Goal: Communication & Community: Share content

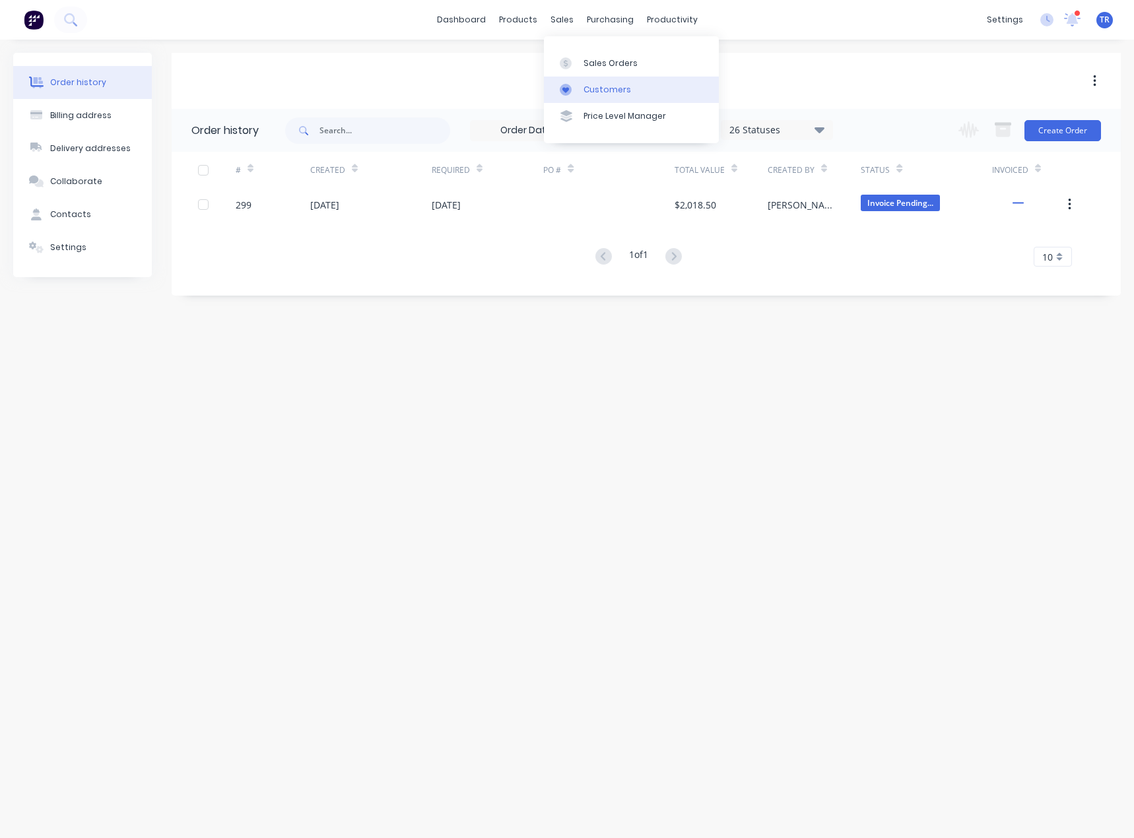
click at [564, 89] on icon at bounding box center [565, 90] width 7 height 6
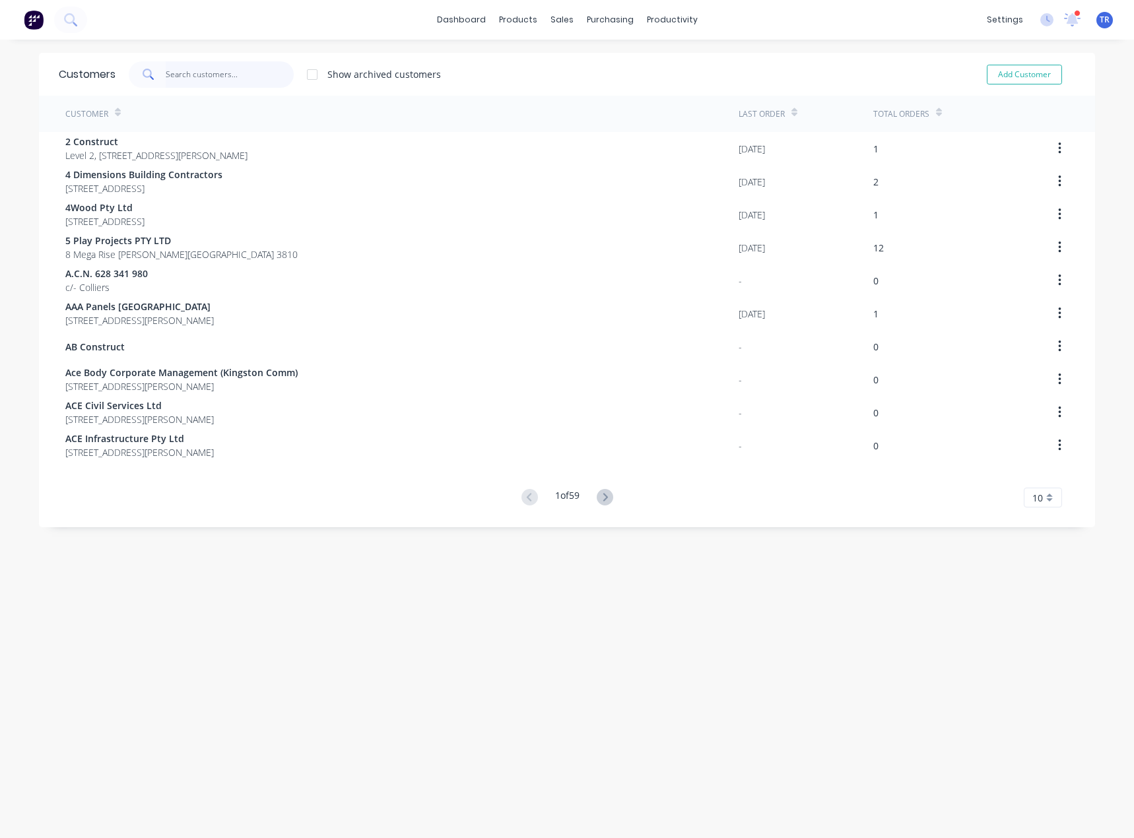
click at [226, 61] on input "text" at bounding box center [230, 74] width 129 height 26
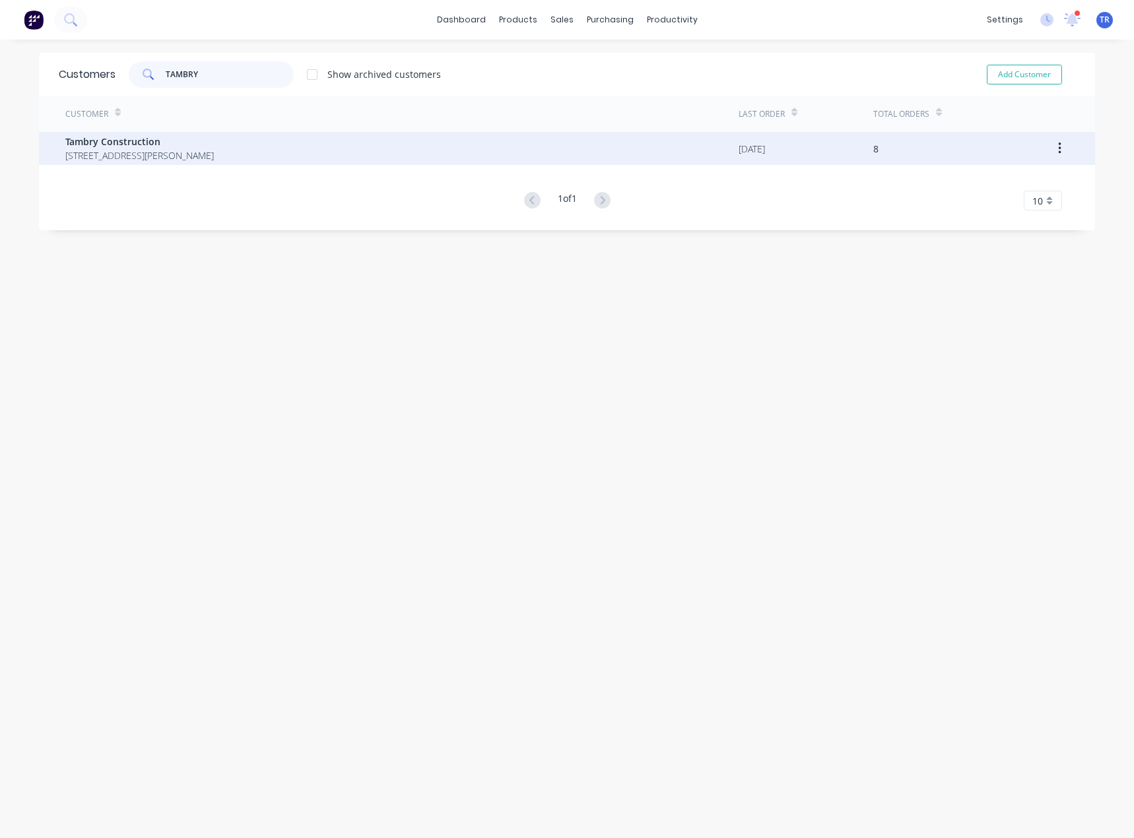
type input "TAMBRY"
click at [140, 146] on span "Tambry Construction" at bounding box center [139, 142] width 149 height 14
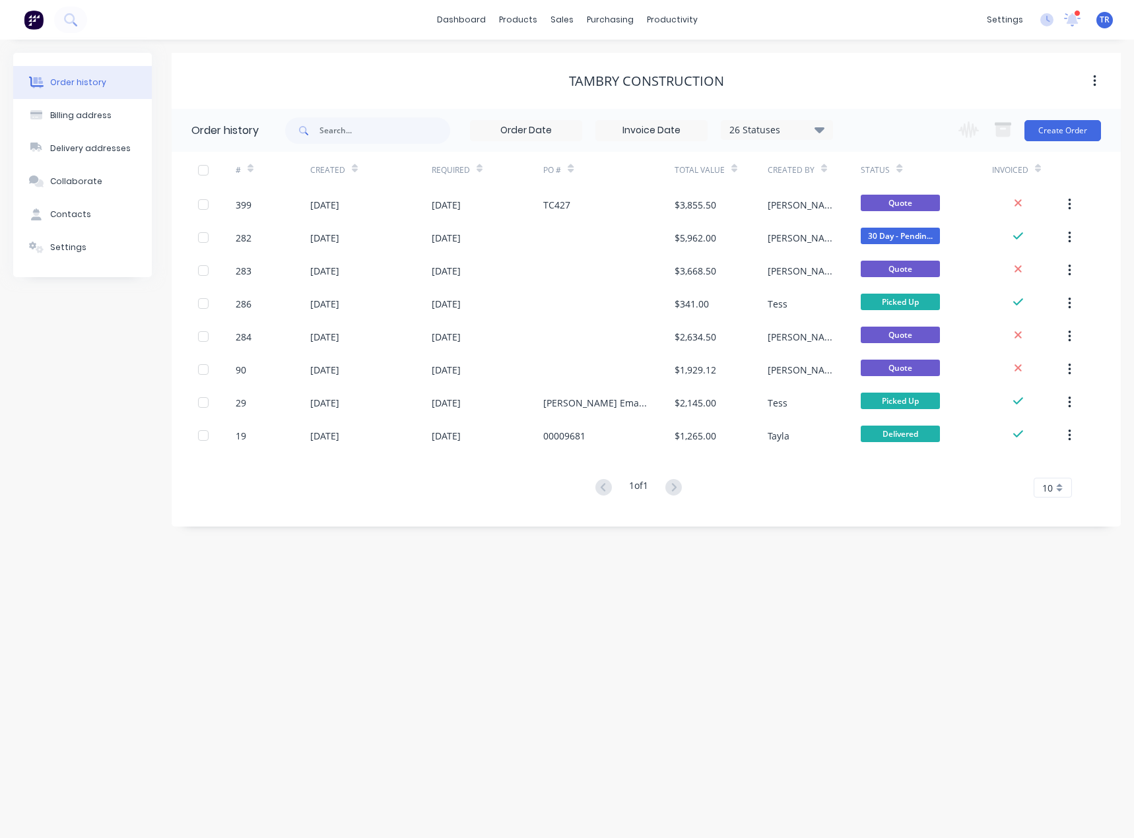
click at [353, 168] on icon at bounding box center [355, 169] width 6 height 10
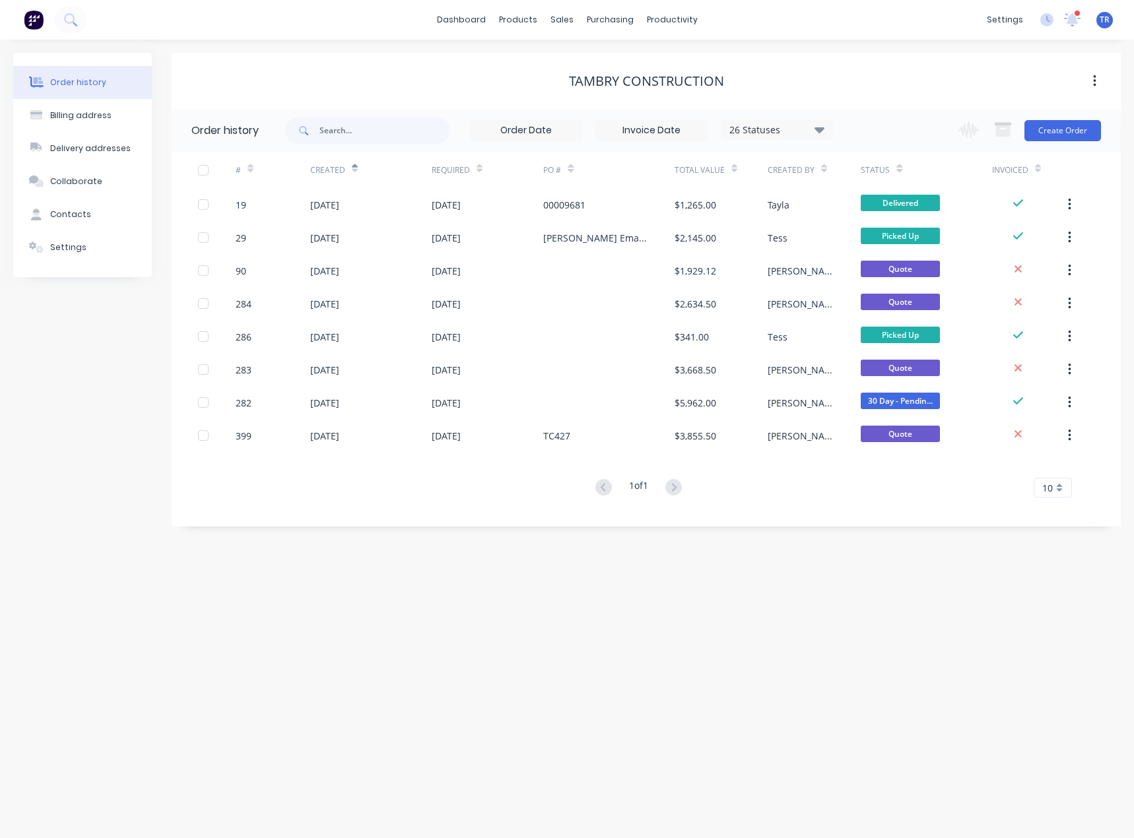
click at [353, 168] on icon at bounding box center [355, 169] width 6 height 10
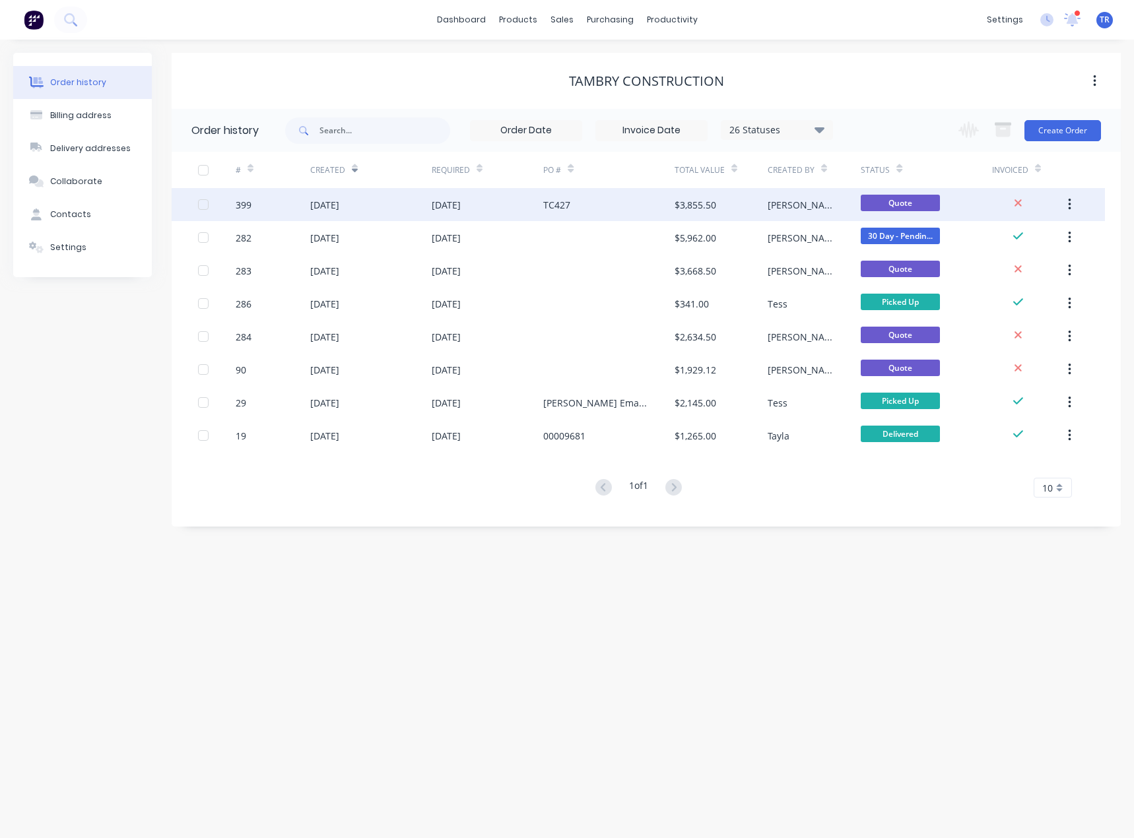
click at [330, 205] on div "[DATE]" at bounding box center [324, 205] width 29 height 14
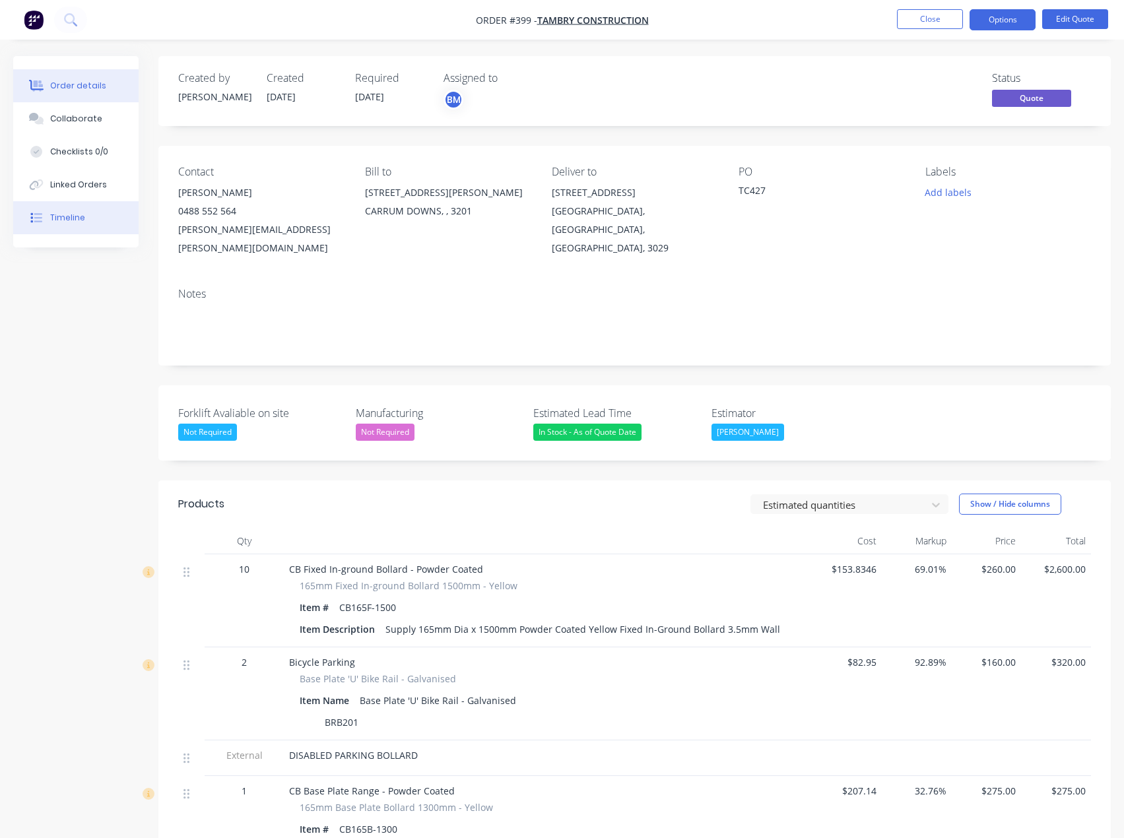
click at [112, 220] on button "Timeline" at bounding box center [75, 217] width 125 height 33
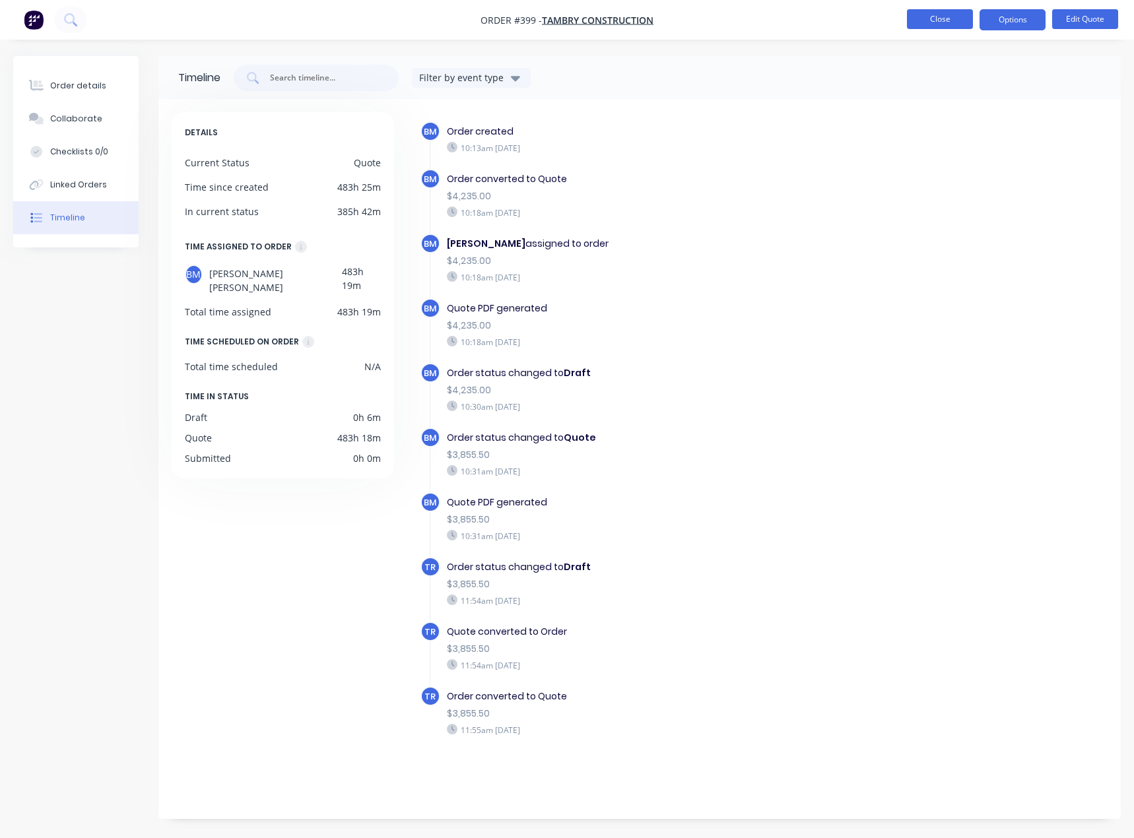
click at [934, 13] on button "Close" at bounding box center [940, 19] width 66 height 20
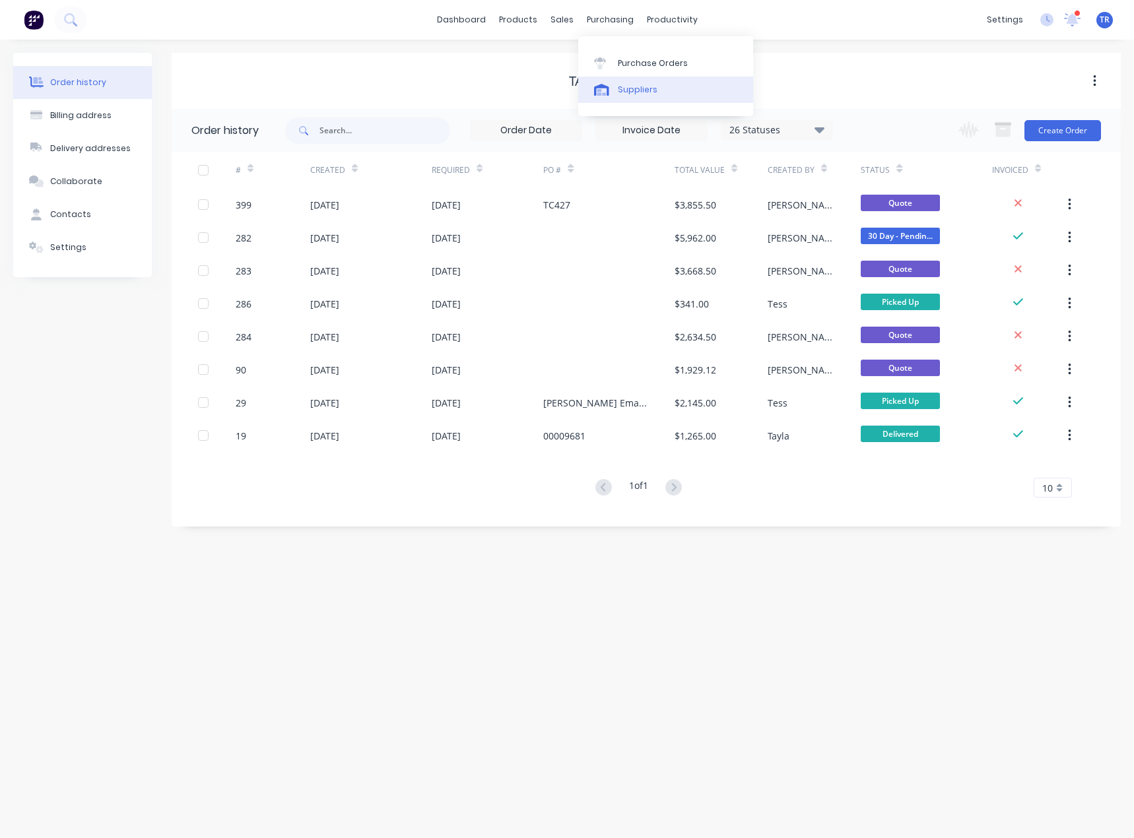
click at [613, 96] on link "Suppliers" at bounding box center [665, 90] width 175 height 26
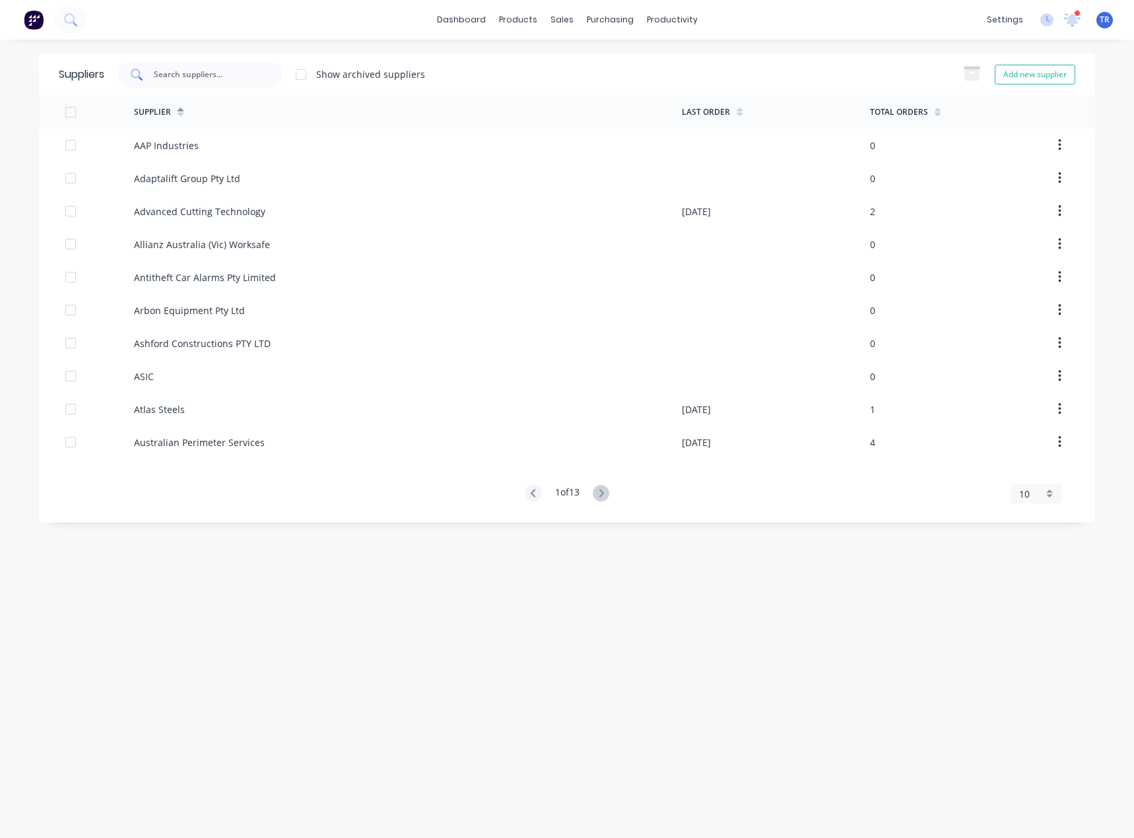
click at [273, 69] on div at bounding box center [199, 74] width 165 height 26
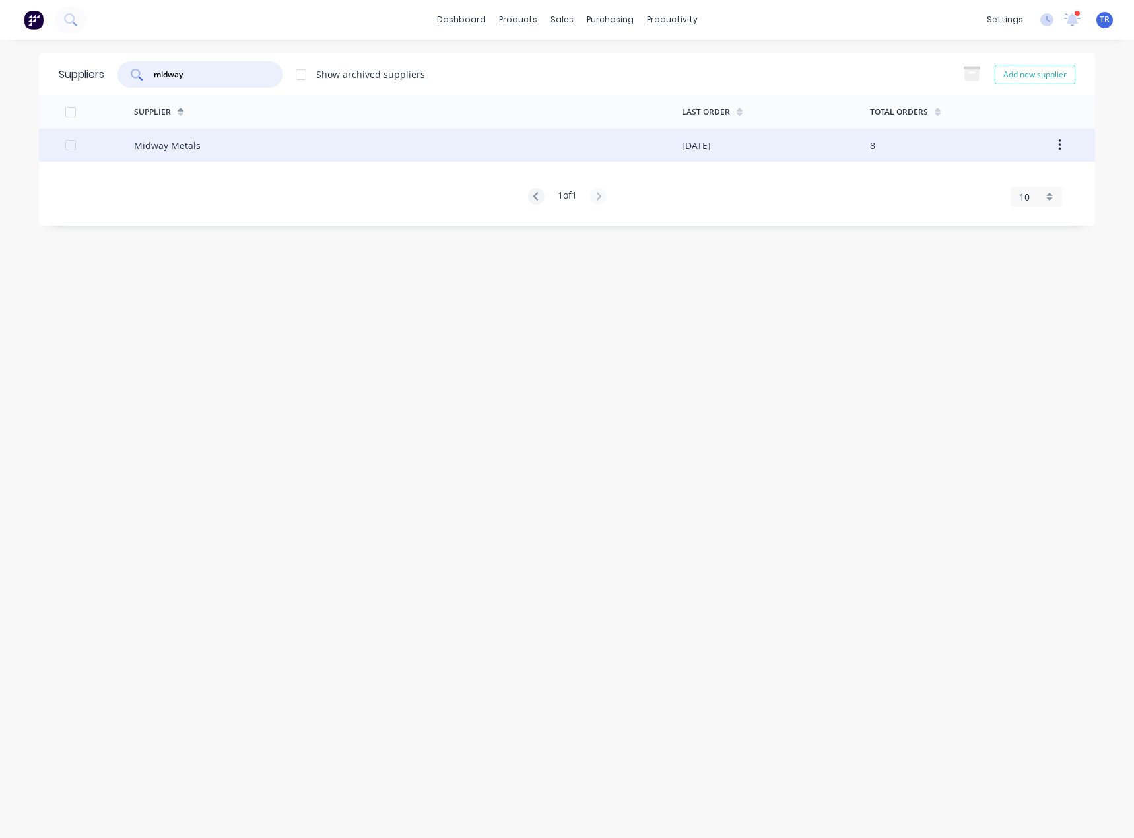
type input "midway"
click at [228, 155] on div "Midway Metals" at bounding box center [408, 145] width 548 height 33
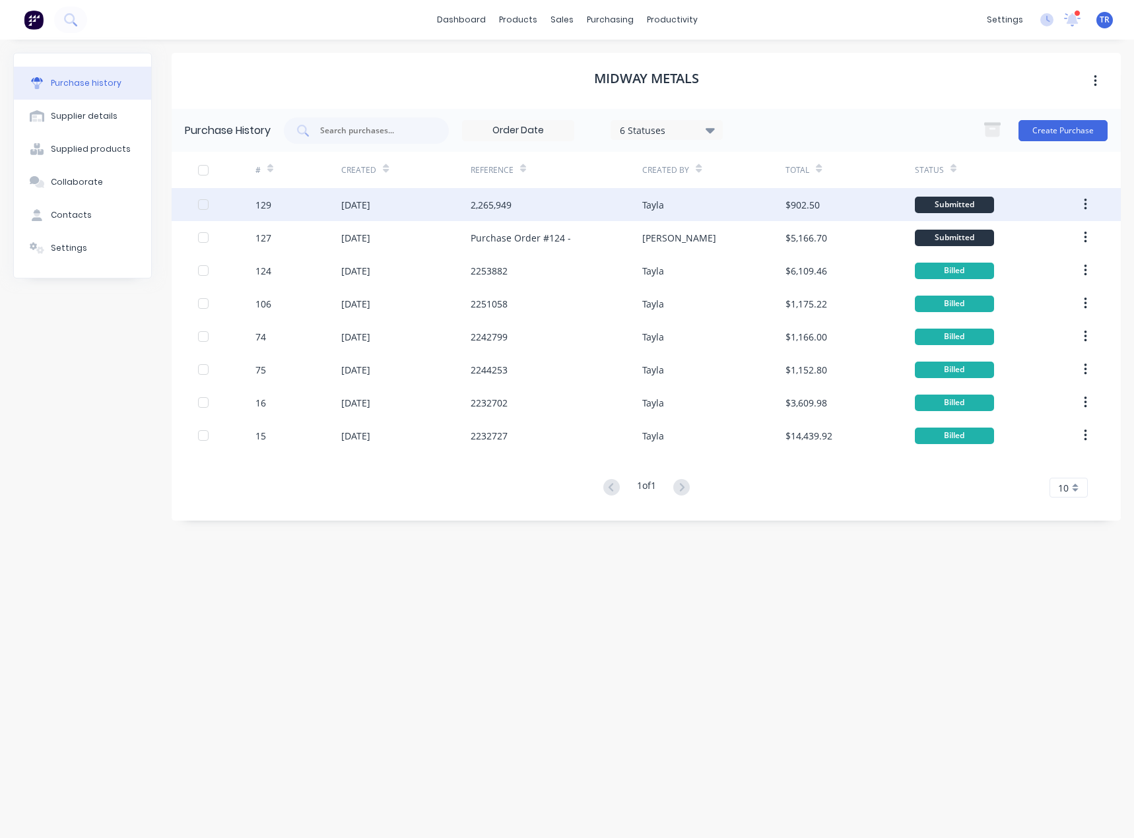
click at [533, 212] on div "2,265,949" at bounding box center [557, 204] width 172 height 33
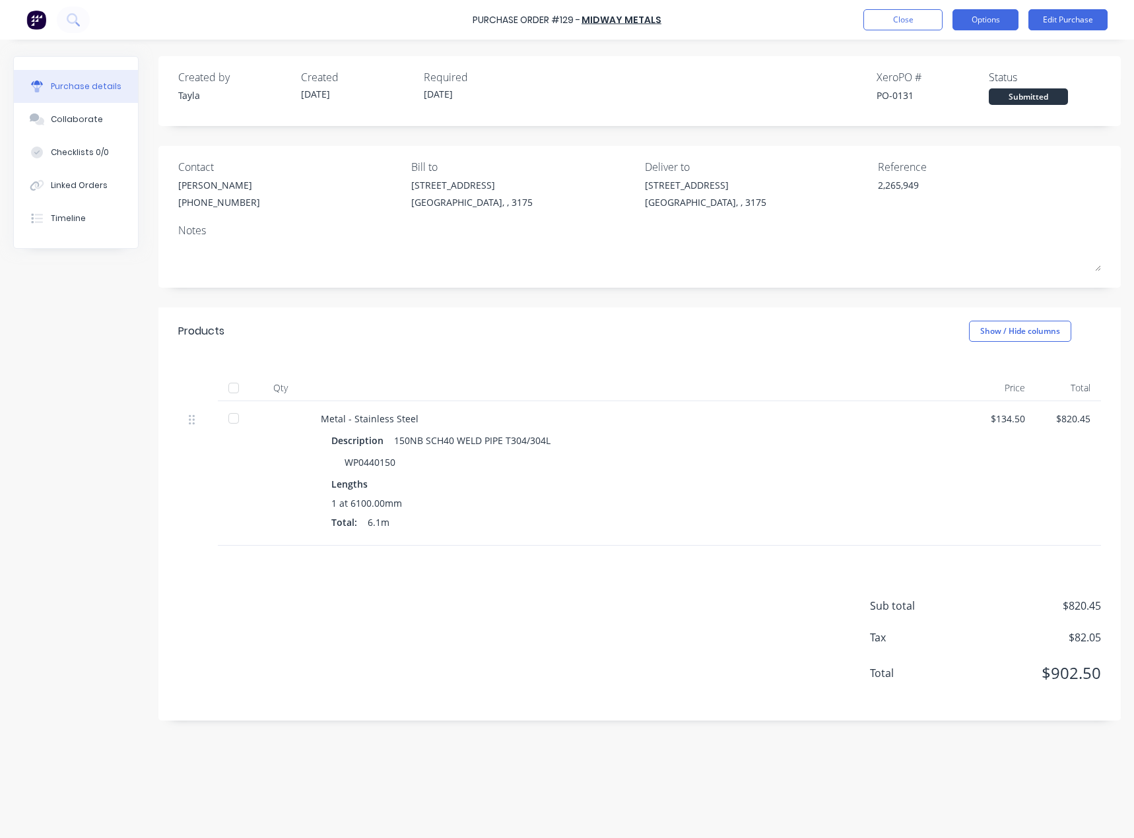
click at [971, 12] on button "Options" at bounding box center [985, 19] width 66 height 21
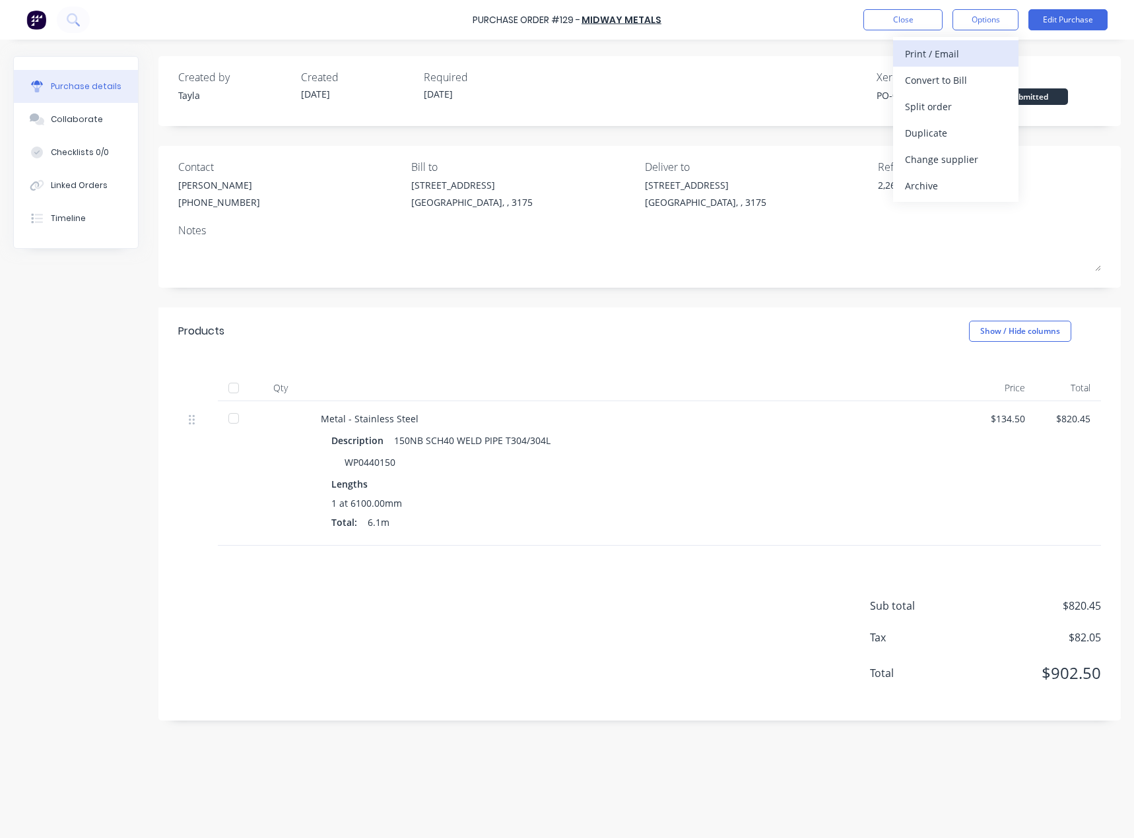
click at [962, 59] on div "Print / Email" at bounding box center [956, 53] width 102 height 19
click at [954, 82] on div "With pricing" at bounding box center [956, 80] width 102 height 19
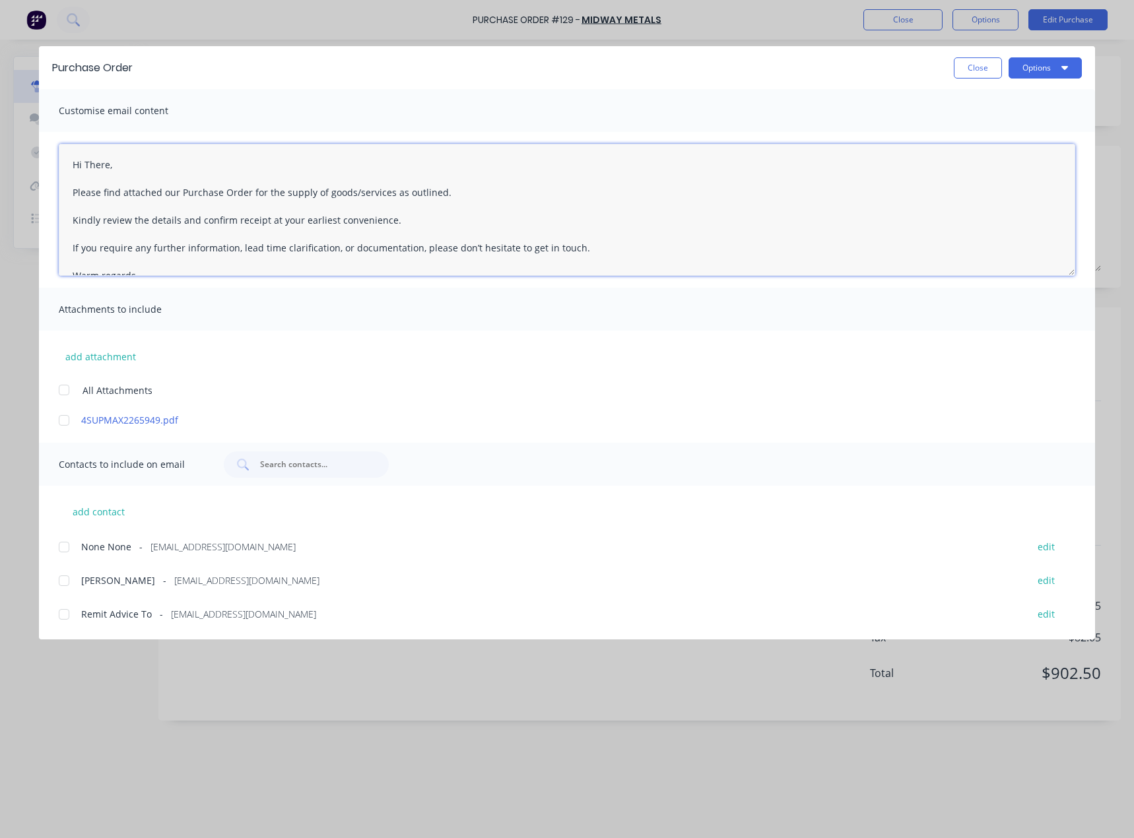
click at [94, 162] on textarea "Hi There, Please find attached our Purchase Order for the supply of goods/servi…" at bounding box center [567, 210] width 1016 height 132
drag, startPoint x: 73, startPoint y: 194, endPoint x: 449, endPoint y: 224, distance: 377.4
click at [449, 224] on textarea "Hi [PERSON_NAME], Please find attached our Purchase Order for the supply of goo…" at bounding box center [567, 210] width 1016 height 132
click at [370, 222] on textarea "Hi [PERSON_NAME], Please find attached our Purchase Order for the supply of goo…" at bounding box center [567, 210] width 1016 height 132
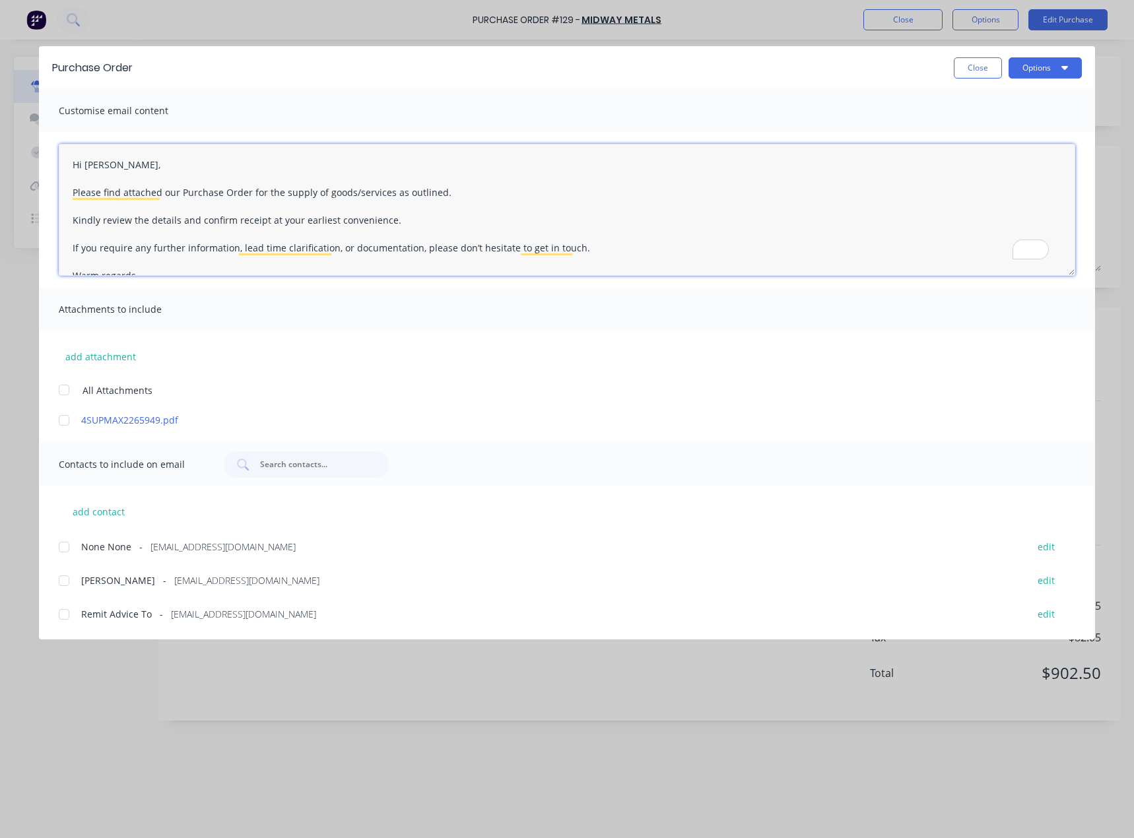
click at [287, 217] on textarea "Hi [PERSON_NAME], Please find attached our Purchase Order for the supply of goo…" at bounding box center [567, 210] width 1016 height 132
drag, startPoint x: 63, startPoint y: 222, endPoint x: 601, endPoint y: 242, distance: 538.3
click at [601, 242] on textarea "Hi [PERSON_NAME], Please find attached our Purchase Order for the supply of goo…" at bounding box center [567, 210] width 1016 height 132
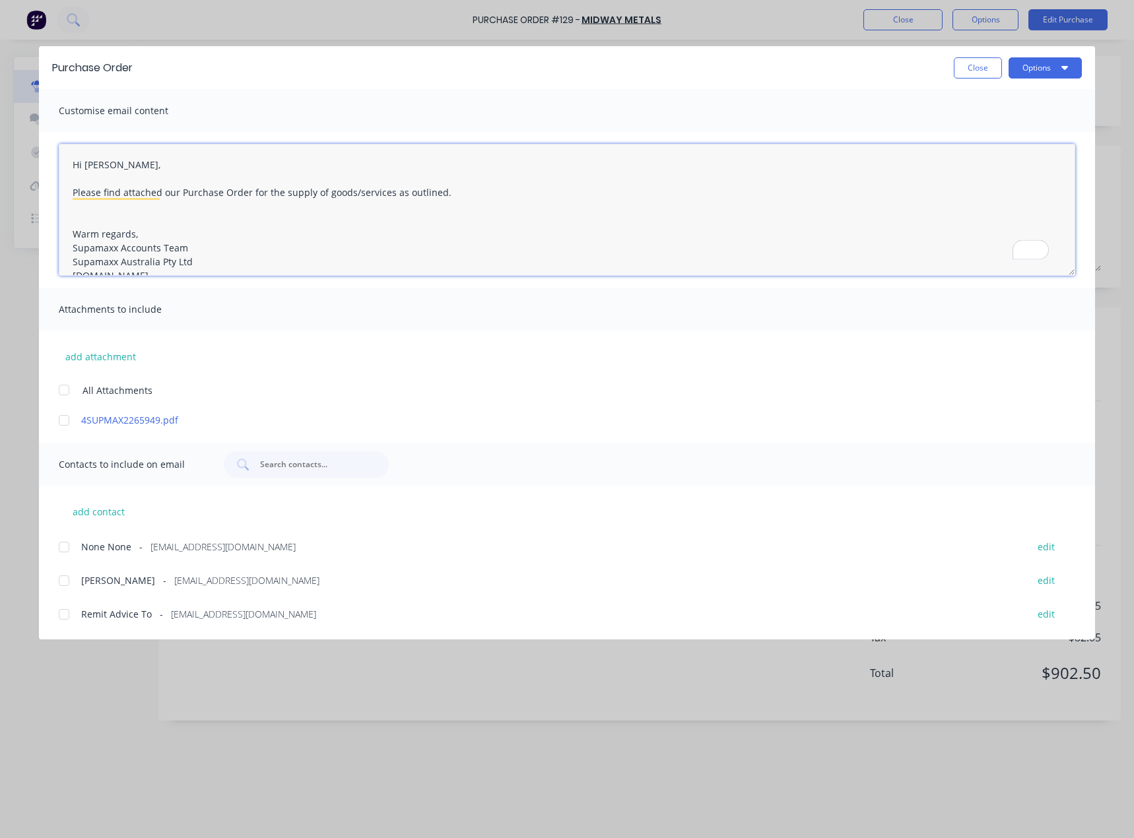
click at [73, 215] on textarea "Hi [PERSON_NAME], Please find attached our Purchase Order for the supply of goo…" at bounding box center [567, 210] width 1016 height 132
type textarea "Hi [PERSON_NAME], Please find attached our Purchase Order for the supply of goo…"
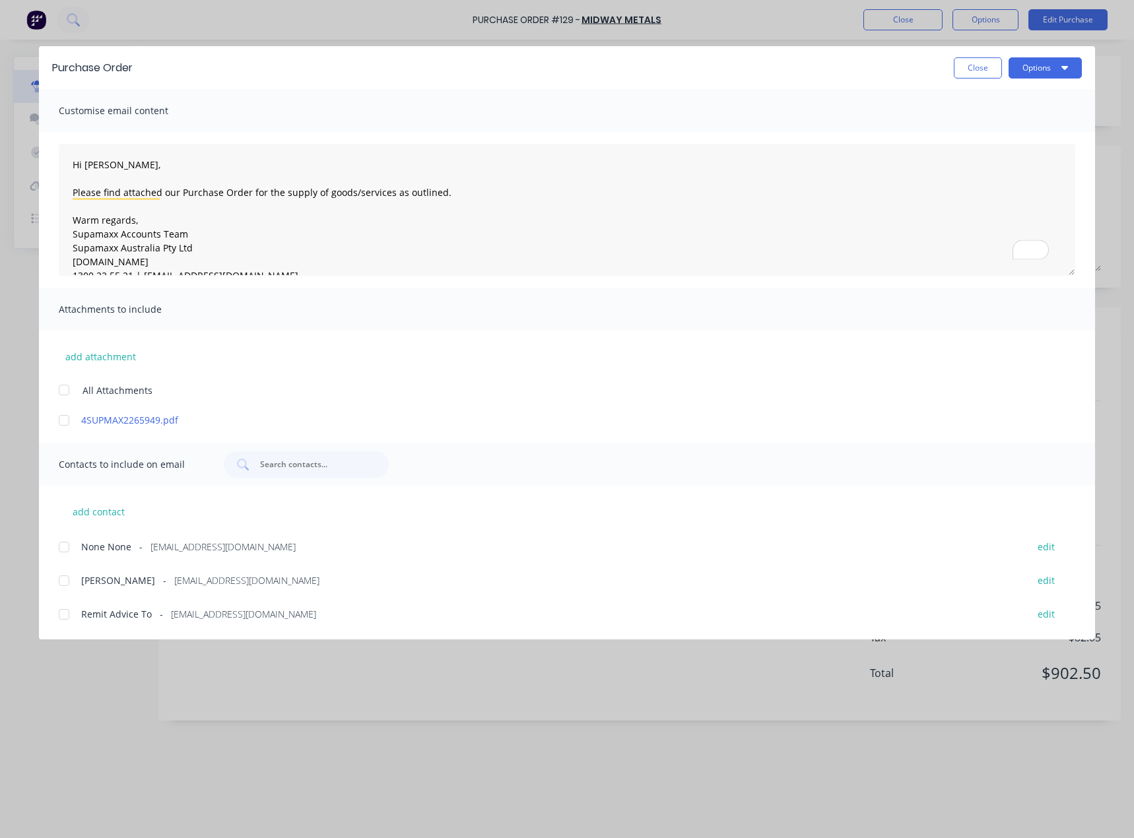
click at [102, 583] on span "[PERSON_NAME]" at bounding box center [118, 581] width 74 height 14
click at [1045, 74] on button "Options" at bounding box center [1045, 67] width 73 height 21
click at [1001, 152] on div "Email" at bounding box center [1019, 154] width 102 height 19
click at [961, 65] on button "Close" at bounding box center [978, 67] width 48 height 21
